Goal: Book appointment/travel/reservation

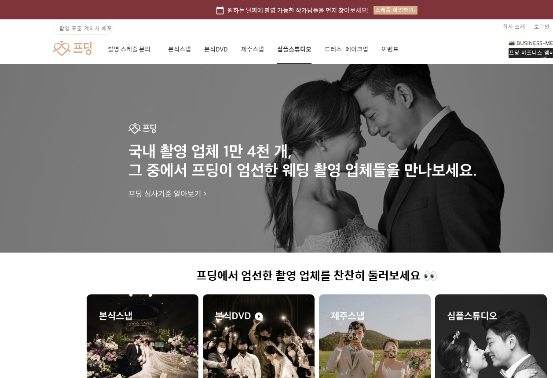
click at [293, 48] on link "심플스튜디오" at bounding box center [294, 49] width 34 height 30
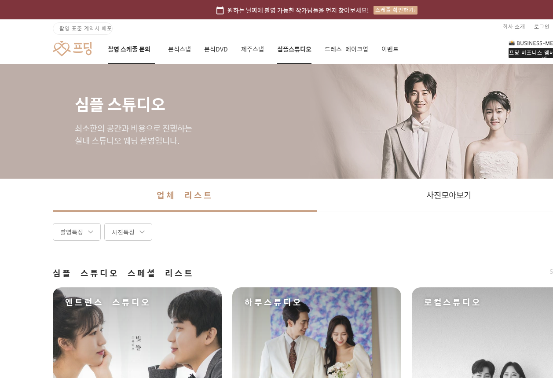
click at [141, 50] on link "촬영 스케줄 문의" at bounding box center [131, 49] width 47 height 30
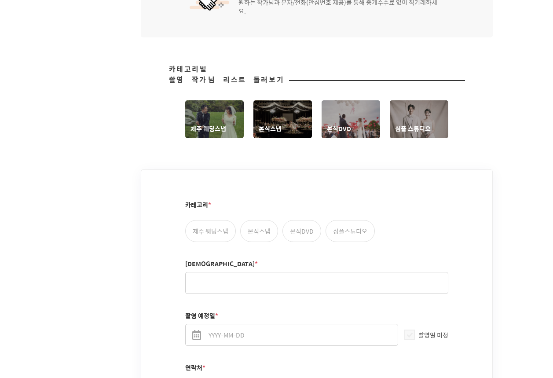
scroll to position [396, 0]
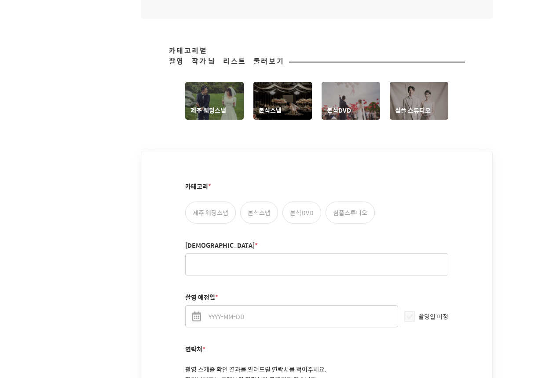
click at [356, 204] on label "심플스튜디오" at bounding box center [350, 213] width 49 height 22
click at [334, 204] on input "심플스튜디오" at bounding box center [331, 206] width 6 height 6
radio input "true"
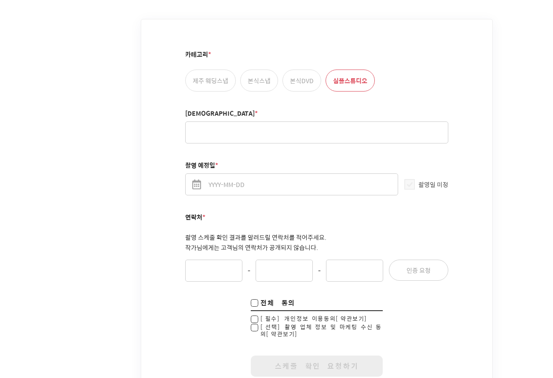
scroll to position [724, 0]
